Goal: Navigation & Orientation: Find specific page/section

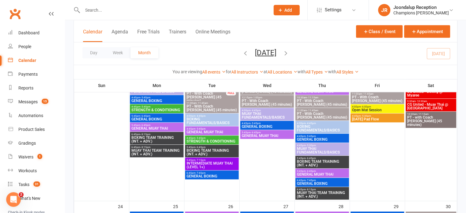
scroll to position [603, 0]
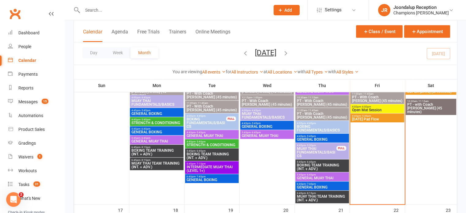
scroll to position [421, 0]
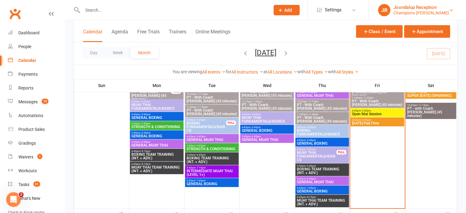
click at [416, 9] on div "Joondalup Reception" at bounding box center [420, 8] width 55 height 6
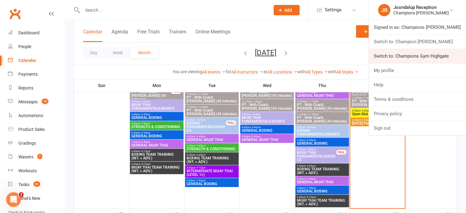
click at [426, 58] on link "Switch to: Champions Gym Highgate" at bounding box center [417, 56] width 97 height 14
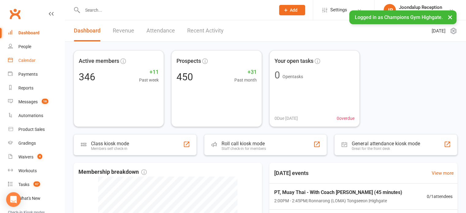
click at [36, 55] on link "Calendar" at bounding box center [36, 61] width 57 height 14
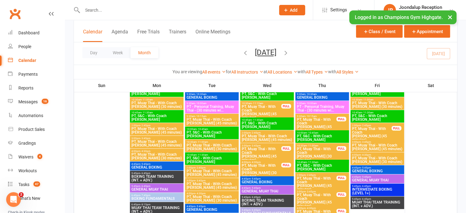
scroll to position [139, 0]
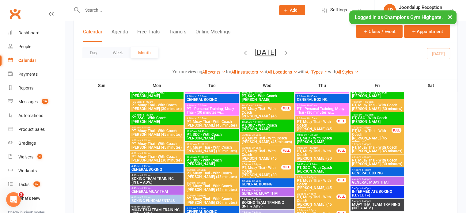
click at [450, 16] on button "×" at bounding box center [449, 16] width 11 height 13
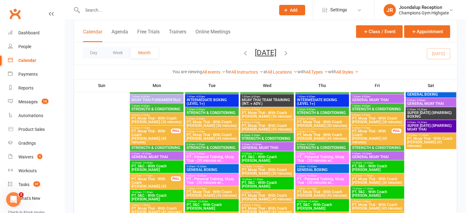
scroll to position [883, 0]
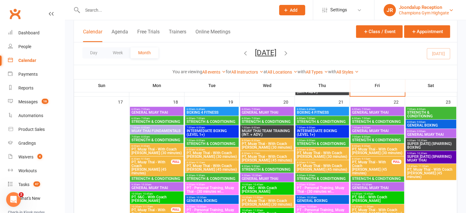
click at [431, 6] on div "Joondalup Reception" at bounding box center [424, 8] width 50 height 6
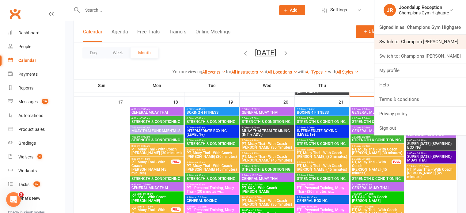
click at [430, 44] on link "Switch to: Champion [PERSON_NAME]" at bounding box center [420, 42] width 92 height 14
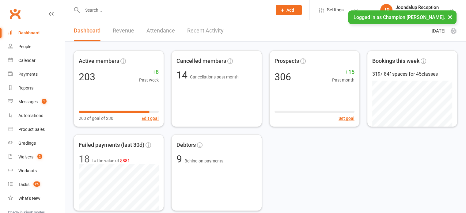
click at [450, 16] on button "×" at bounding box center [449, 16] width 11 height 13
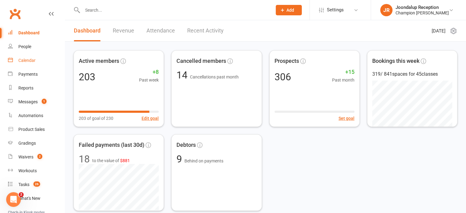
click at [32, 59] on div "Calendar" at bounding box center [26, 60] width 17 height 5
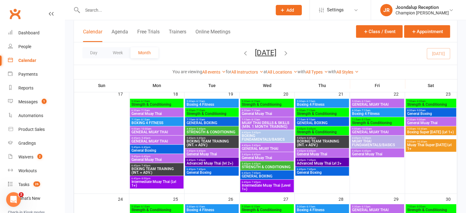
scroll to position [346, 0]
